Goal: Obtain resource: Download file/media

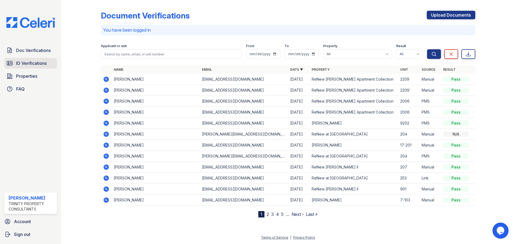
click at [24, 67] on span "ID Verifications" at bounding box center [31, 63] width 31 height 6
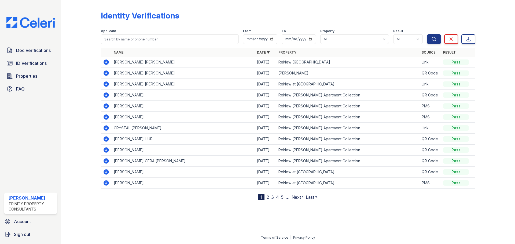
click at [109, 65] on icon at bounding box center [106, 62] width 6 height 6
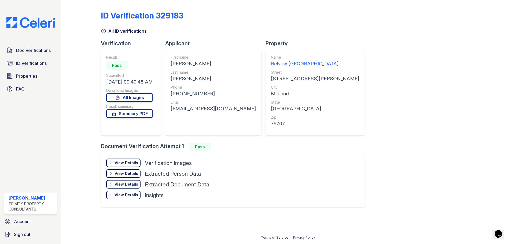
click at [138, 166] on div "View Details" at bounding box center [127, 162] width 24 height 5
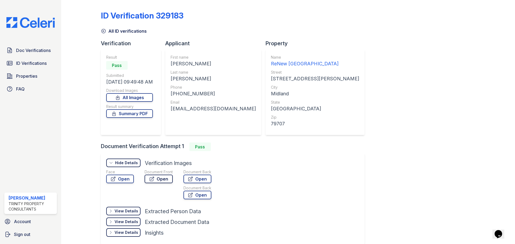
click at [154, 182] on icon at bounding box center [151, 178] width 5 height 5
click at [136, 118] on link "Summary PDF" at bounding box center [129, 113] width 47 height 9
